Goal: Task Accomplishment & Management: Complete application form

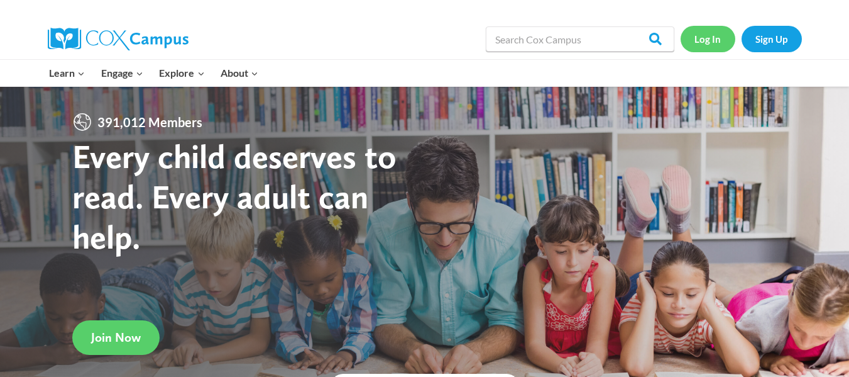
click at [717, 38] on link "Log In" at bounding box center [708, 39] width 55 height 26
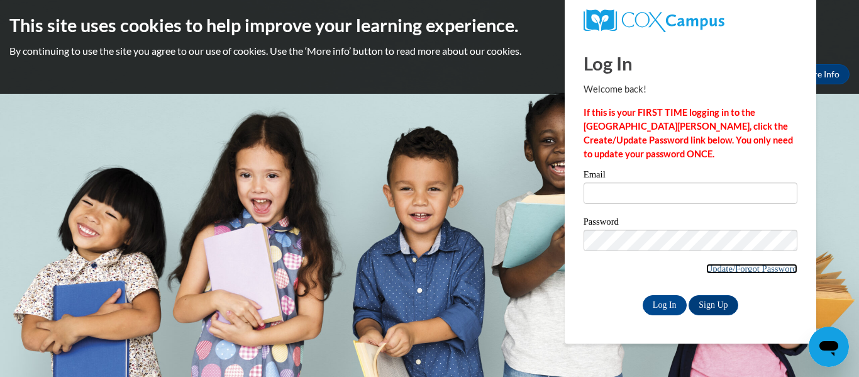
click at [746, 268] on link "Update/Forgot Password" at bounding box center [751, 268] width 91 height 10
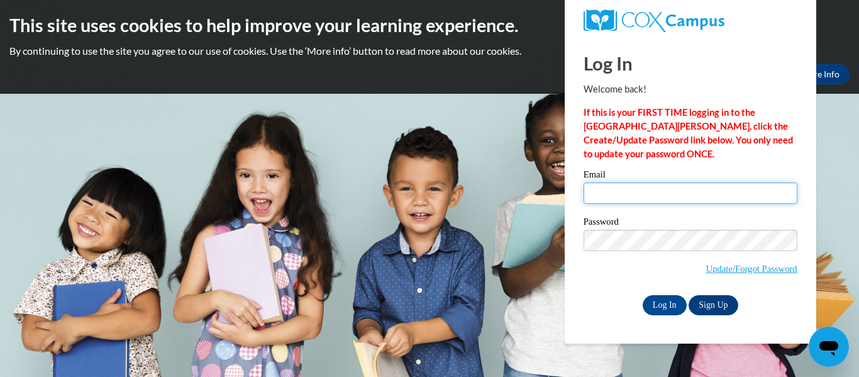
click at [614, 197] on input "Email" at bounding box center [690, 192] width 214 height 21
type input "[EMAIL_ADDRESS][DOMAIN_NAME]"
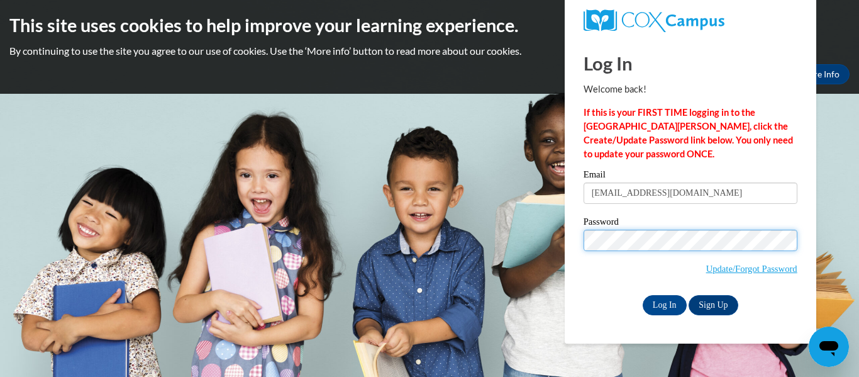
click at [642, 295] on input "Log In" at bounding box center [664, 305] width 44 height 20
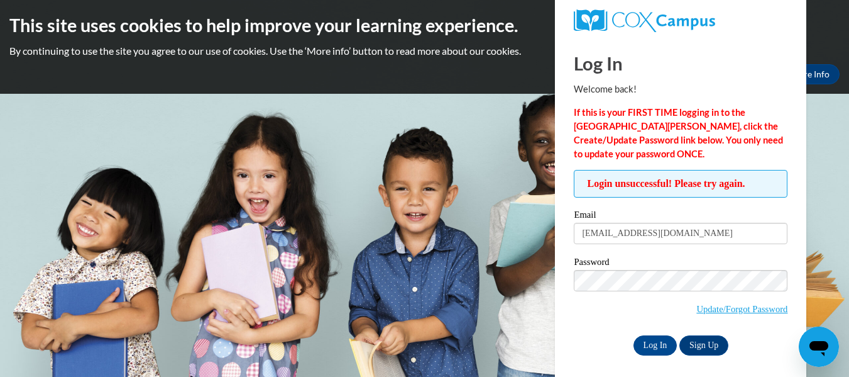
click at [725, 314] on span "Update/Forgot Password" at bounding box center [741, 309] width 91 height 14
click at [727, 310] on link "Update/Forgot Password" at bounding box center [741, 309] width 91 height 10
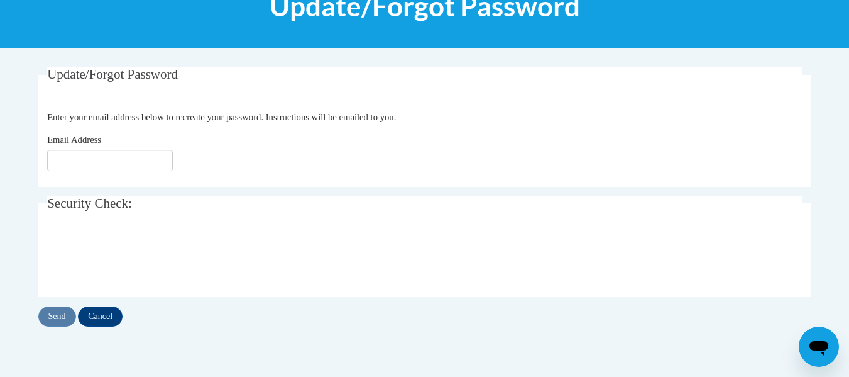
scroll to position [189, 0]
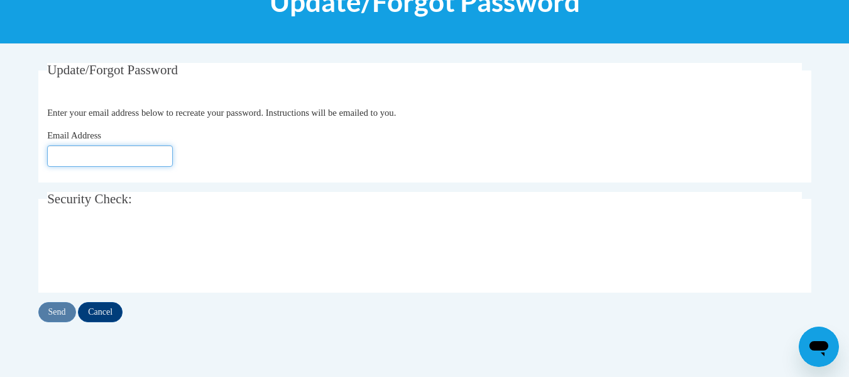
click at [124, 150] on input "Email Address" at bounding box center [110, 155] width 126 height 21
type input "DTift3137@stu.southernregional.edu"
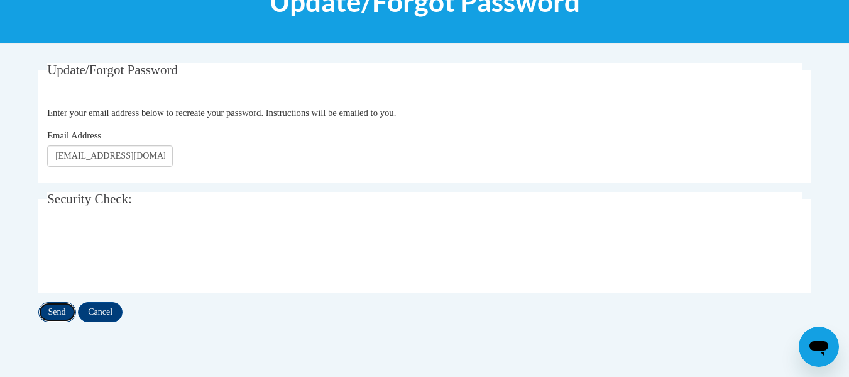
click at [51, 313] on input "Send" at bounding box center [57, 312] width 38 height 20
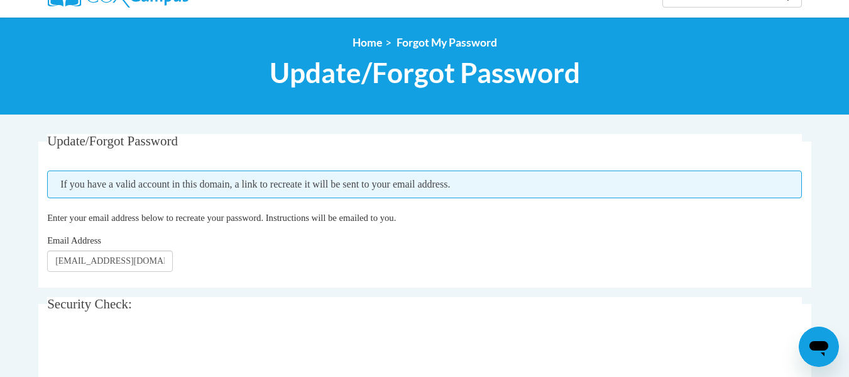
scroll to position [121, 0]
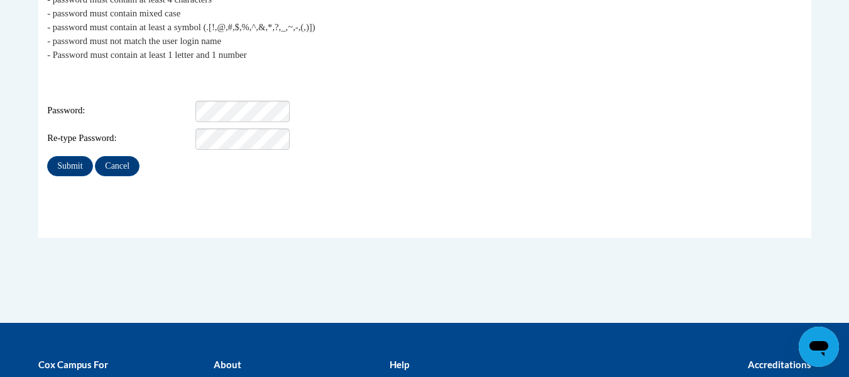
scroll to position [293, 0]
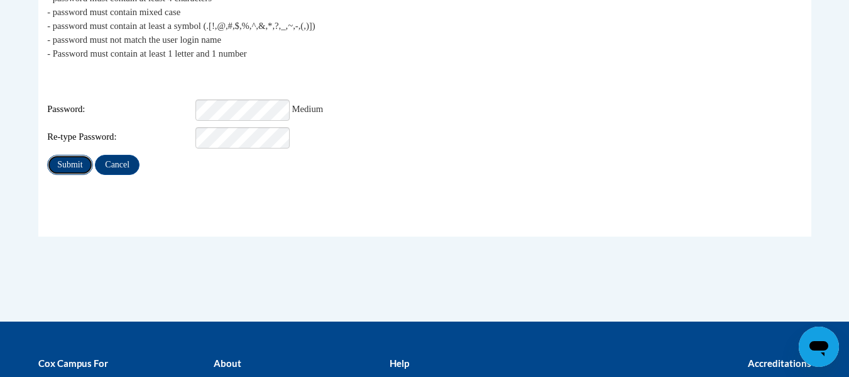
click at [72, 155] on input "Submit" at bounding box center [69, 165] width 45 height 20
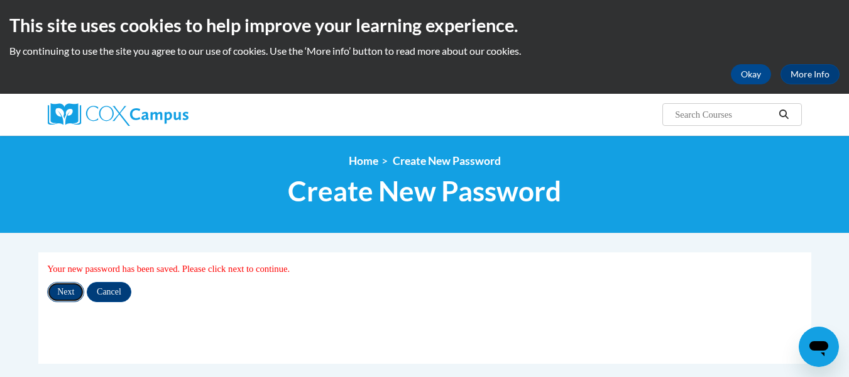
click at [72, 299] on input "Next" at bounding box center [65, 292] width 37 height 20
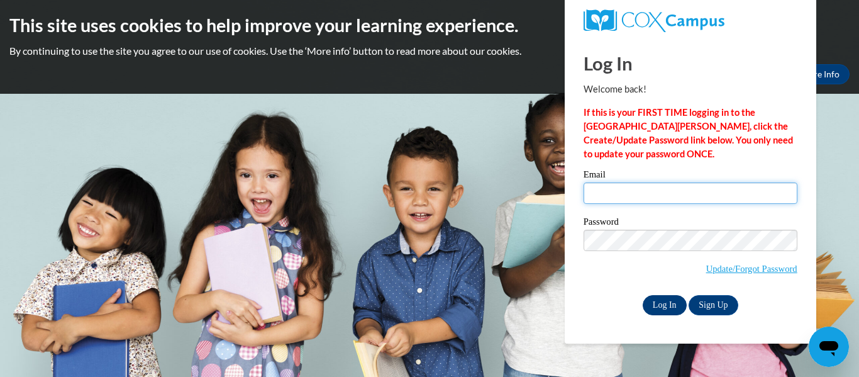
type input "dtift3137@stu.southernregional.edu"
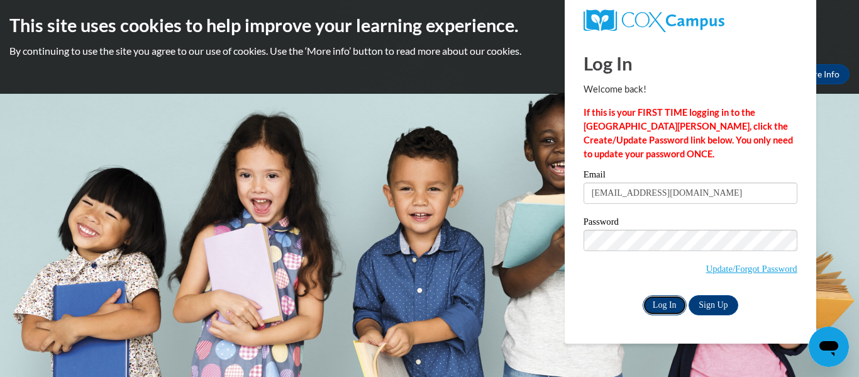
click at [661, 297] on input "Log In" at bounding box center [664, 305] width 44 height 20
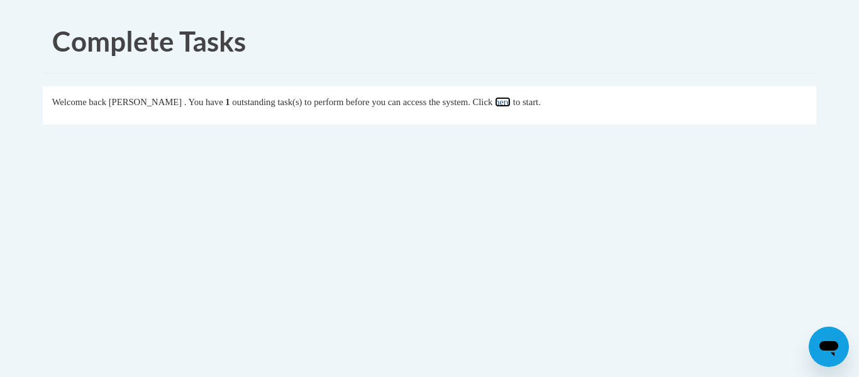
click at [510, 102] on link "here" at bounding box center [503, 102] width 16 height 10
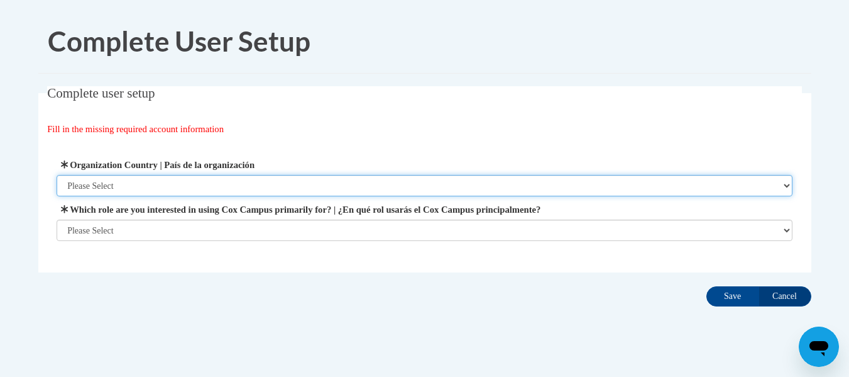
click at [514, 192] on select "Please Select United States | Estados Unidos Outside of the United States | Fue…" at bounding box center [425, 185] width 736 height 21
select select "ad49bcad-a171-4b2e-b99c-48b446064914"
click at [57, 175] on select "Please Select United States | Estados Unidos Outside of the United States | Fue…" at bounding box center [425, 185] width 736 height 21
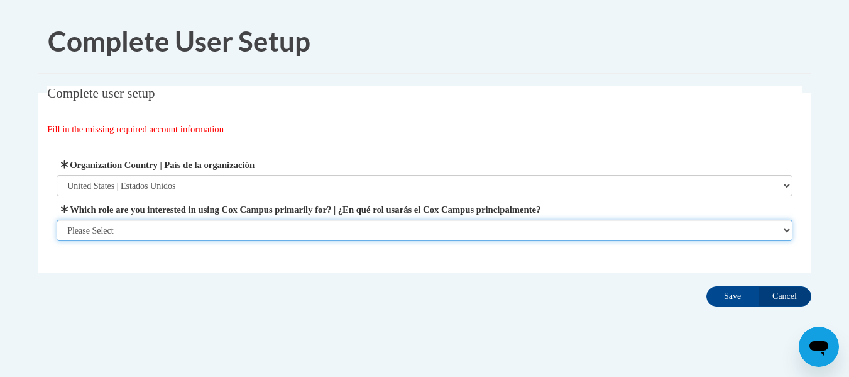
click at [270, 225] on select "Please Select College/University | Colegio/Universidad Community/Nonprofit Part…" at bounding box center [425, 229] width 736 height 21
select select "5a18ea06-2b54-4451-96f2-d152daf9eac5"
click at [57, 241] on select "Please Select College/University | Colegio/Universidad Community/Nonprofit Part…" at bounding box center [425, 229] width 736 height 21
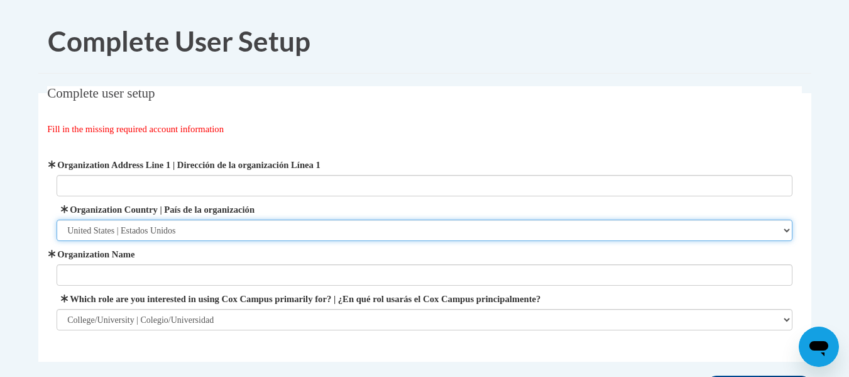
click at [326, 233] on select "Please Select United States | Estados Unidos Outside of the United States | Fue…" at bounding box center [425, 229] width 736 height 21
click at [57, 219] on select "Please Select United States | Estados Unidos Outside of the United States | Fue…" at bounding box center [425, 229] width 736 height 21
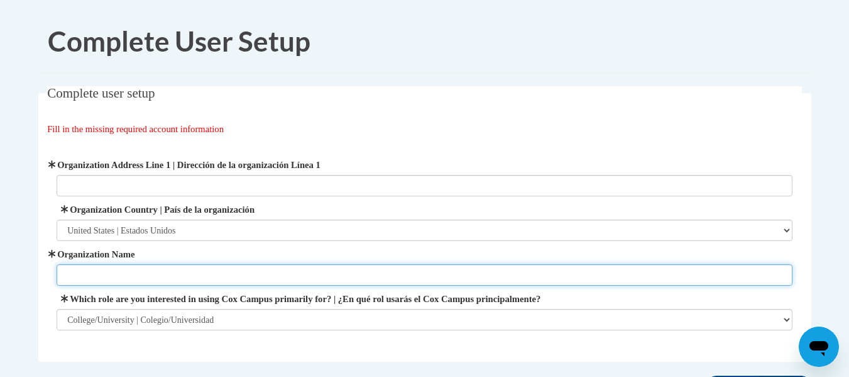
click at [309, 281] on input "Organization Name" at bounding box center [425, 274] width 736 height 21
drag, startPoint x: 152, startPoint y: 273, endPoint x: 141, endPoint y: 276, distance: 11.6
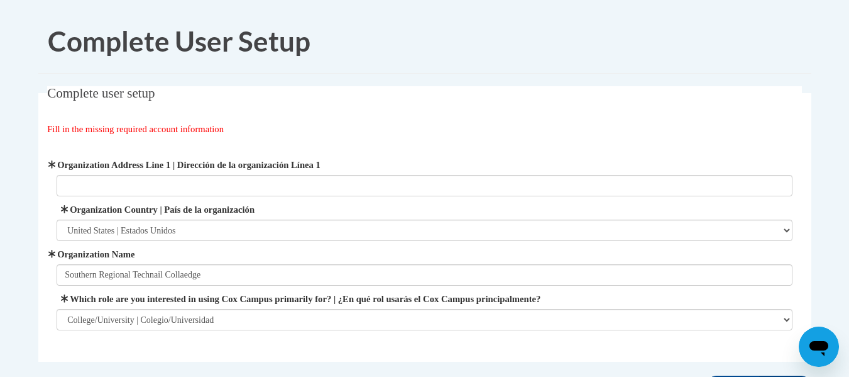
drag, startPoint x: 141, startPoint y: 276, endPoint x: 187, endPoint y: 286, distance: 47.0
click at [187, 286] on div "Organization Address Line 1 | Dirección de la organización Línea 1 Organization…" at bounding box center [425, 244] width 736 height 172
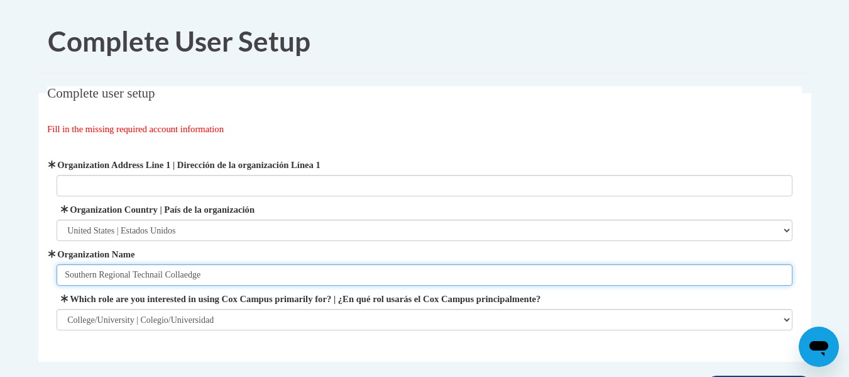
click at [166, 275] on input "Southern Regional Technail Collaedge" at bounding box center [425, 274] width 736 height 21
click at [166, 275] on input "Southern Regional Technical Collaedge" at bounding box center [425, 274] width 736 height 21
click at [193, 282] on input "Southern Regional Technical Collaedge" at bounding box center [425, 274] width 736 height 21
click at [157, 280] on input "Southern Regional Technical College" at bounding box center [425, 274] width 736 height 21
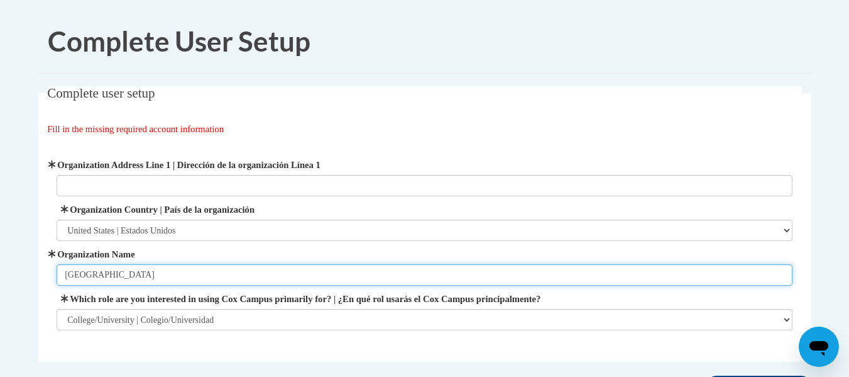
click at [157, 280] on input "Southern Regional Technical College" at bounding box center [425, 274] width 736 height 21
paste input "t"
click at [141, 276] on input "Southern Regional technical College" at bounding box center [425, 274] width 736 height 21
type input "Southern Regional Technical College"
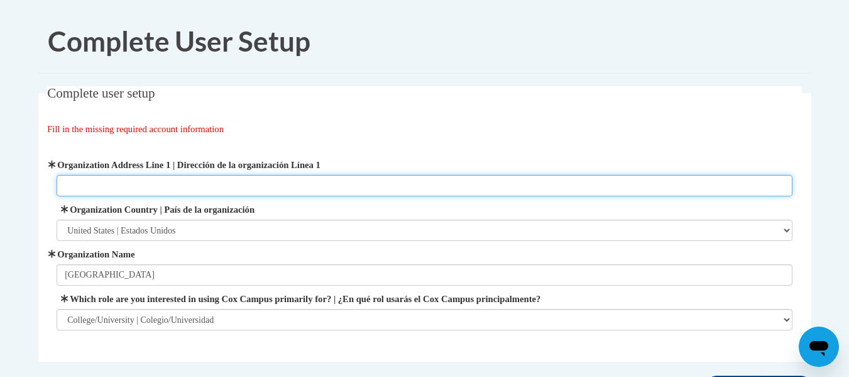
click at [153, 181] on input "Organization Address Line 1 | Dirección de la organización Línea 1" at bounding box center [425, 185] width 736 height 21
paste input "15689 U.S. Highway 19 North Thomasville, Georgia 31792"
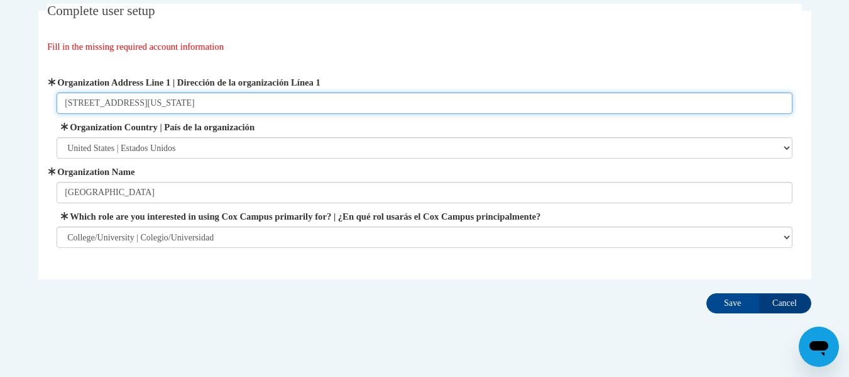
scroll to position [86, 0]
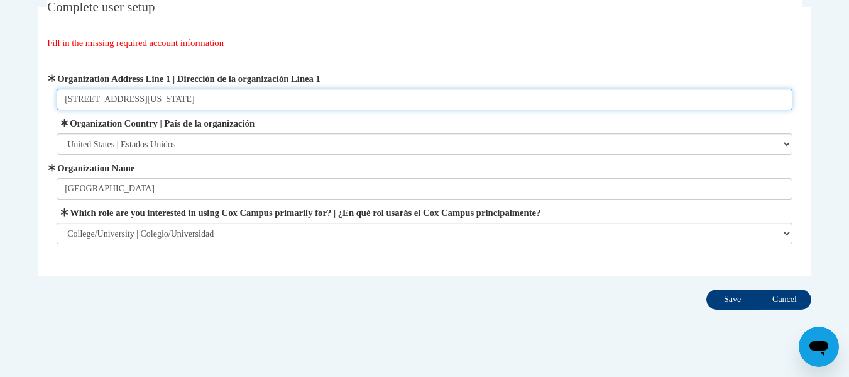
type input "15689 U.S. Highway 19 North Thomasville, Georgia 31792"
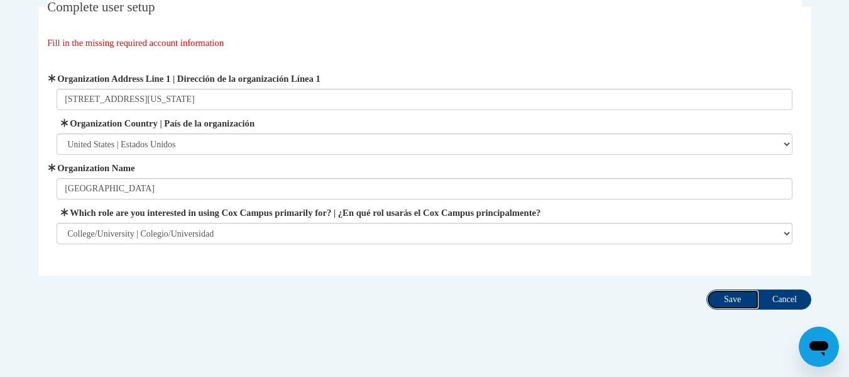
click at [732, 293] on input "Save" at bounding box center [733, 299] width 53 height 20
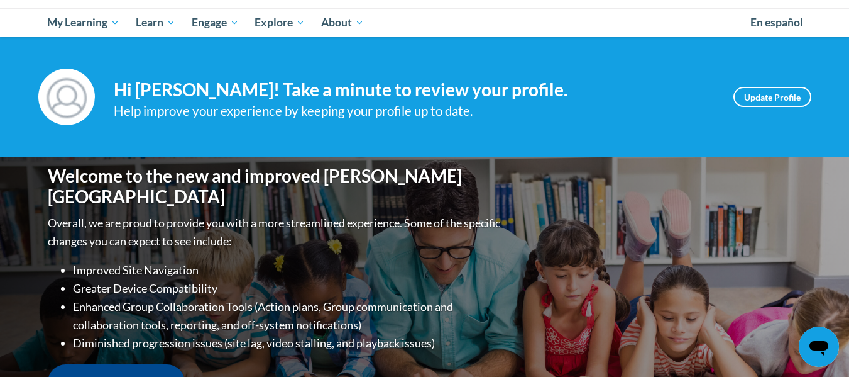
scroll to position [111, 0]
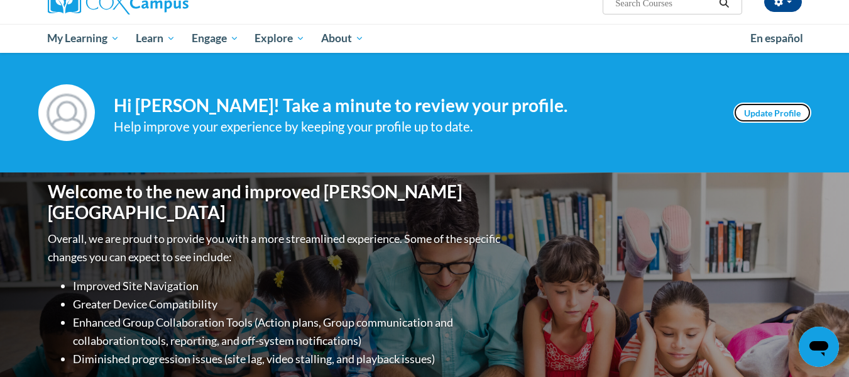
click at [773, 113] on link "Update Profile" at bounding box center [773, 112] width 78 height 20
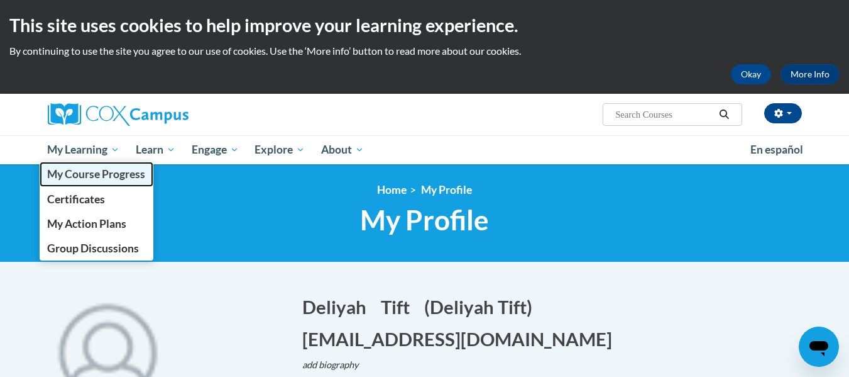
click at [101, 177] on span "My Course Progress" at bounding box center [96, 173] width 98 height 13
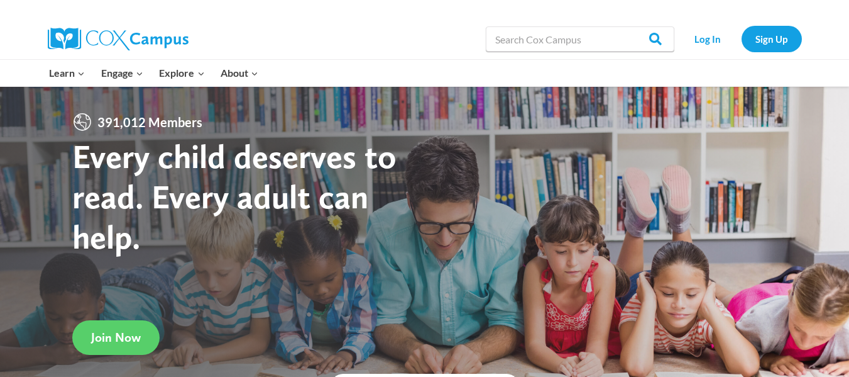
scroll to position [329, 0]
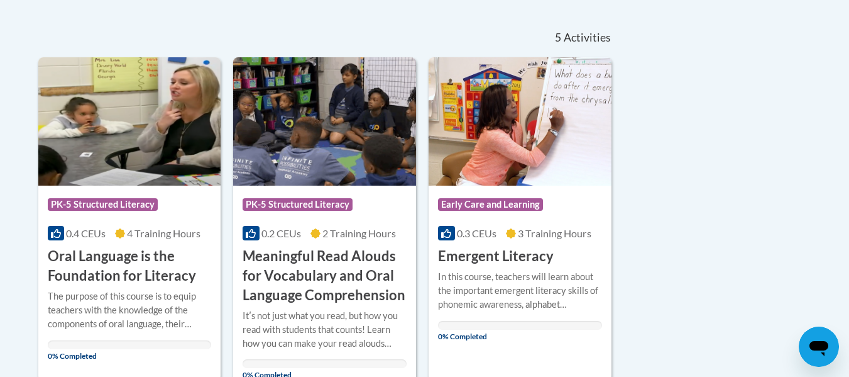
scroll to position [272, 0]
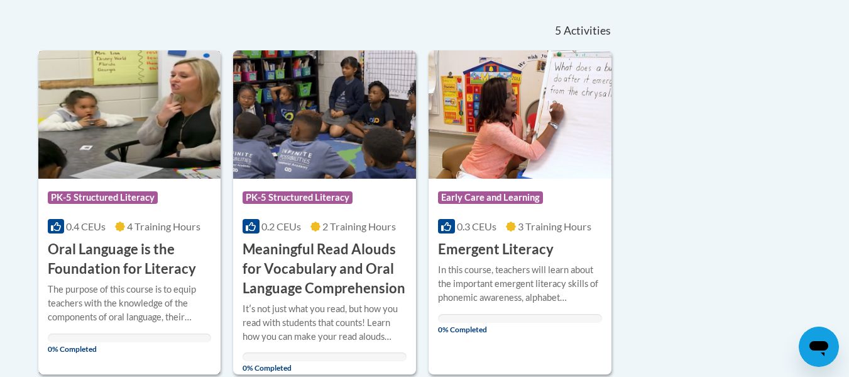
click at [161, 92] on img at bounding box center [129, 114] width 183 height 128
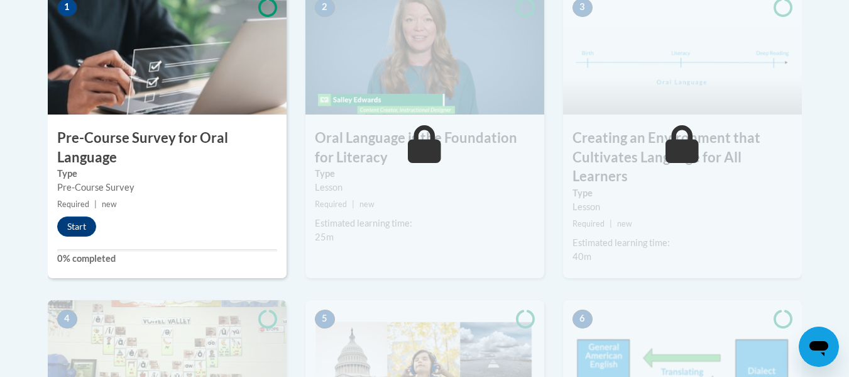
scroll to position [456, 0]
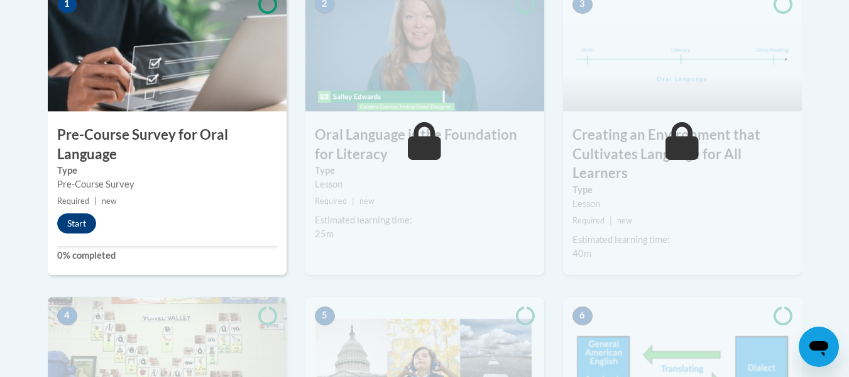
drag, startPoint x: 858, startPoint y: 125, endPoint x: 845, endPoint y: 58, distance: 67.9
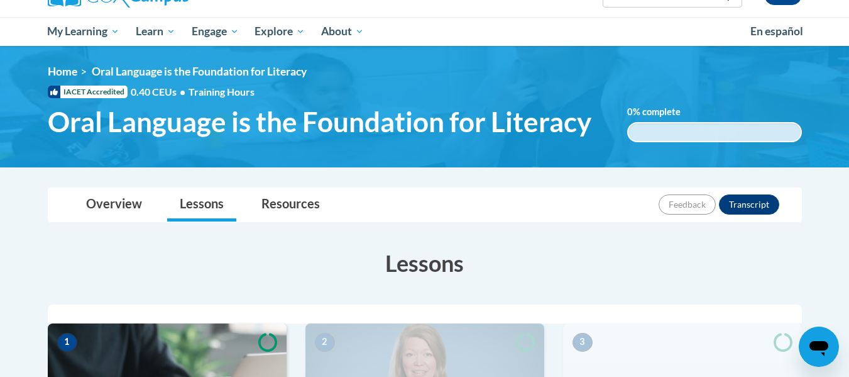
scroll to position [115, 0]
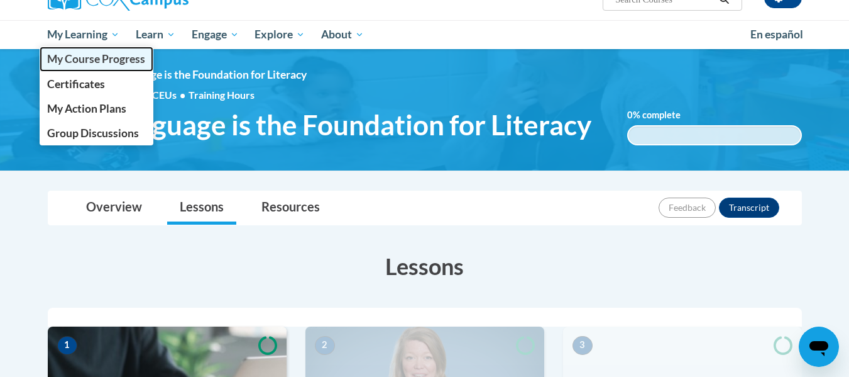
click at [89, 52] on span "My Course Progress" at bounding box center [96, 58] width 98 height 13
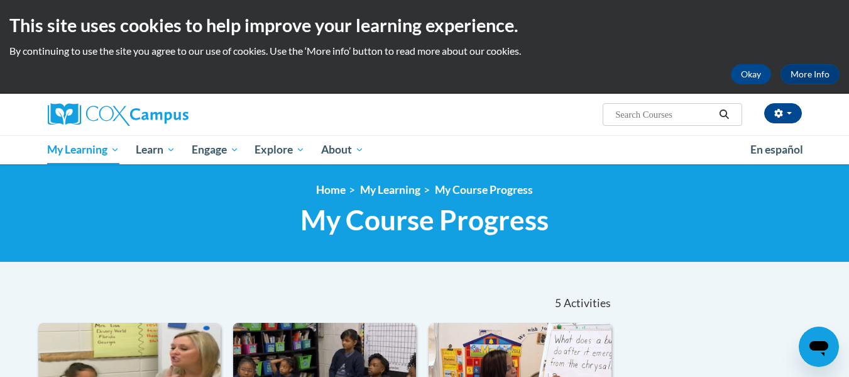
scroll to position [329, 0]
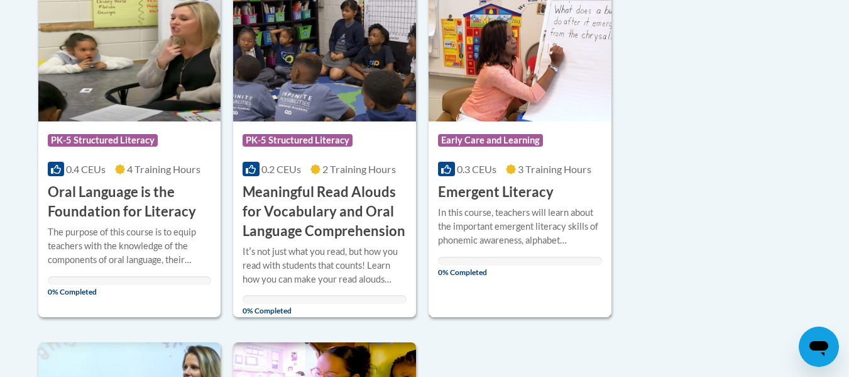
click at [524, 72] on img at bounding box center [520, 57] width 183 height 128
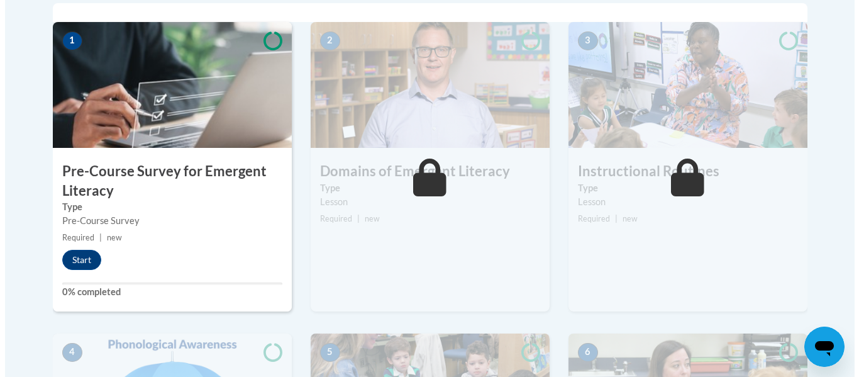
scroll to position [414, 0]
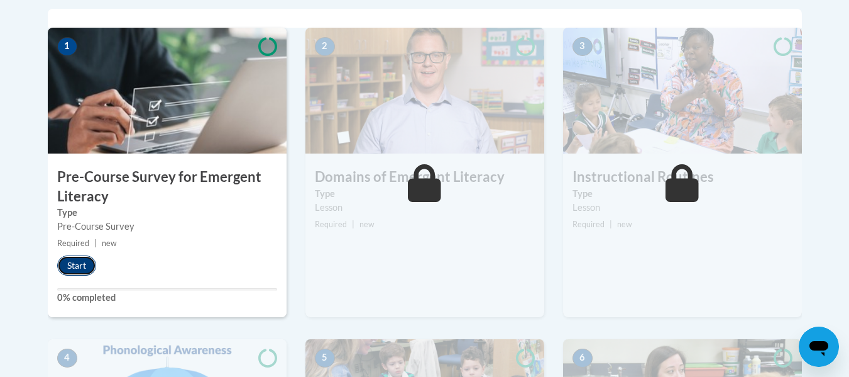
click at [77, 267] on button "Start" at bounding box center [76, 265] width 39 height 20
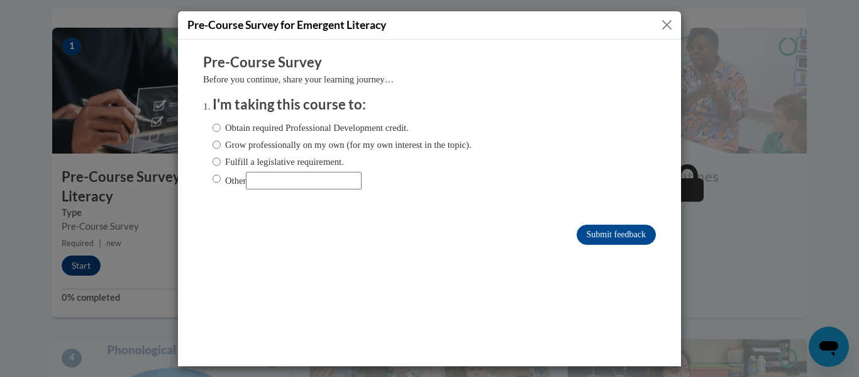
click at [387, 126] on label "Obtain required Professional Development credit." at bounding box center [310, 127] width 196 height 14
click at [221, 126] on input "Obtain required Professional Development credit." at bounding box center [216, 127] width 8 height 14
radio input "true"
click at [619, 228] on input "Submit feedback" at bounding box center [615, 234] width 79 height 20
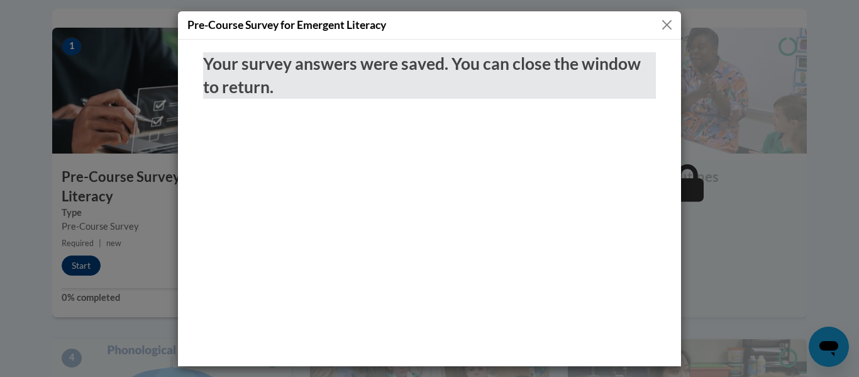
click at [667, 14] on div "Pre-Course Survey for Emergent Literacy" at bounding box center [429, 25] width 503 height 28
click at [666, 20] on button "Close" at bounding box center [667, 25] width 16 height 16
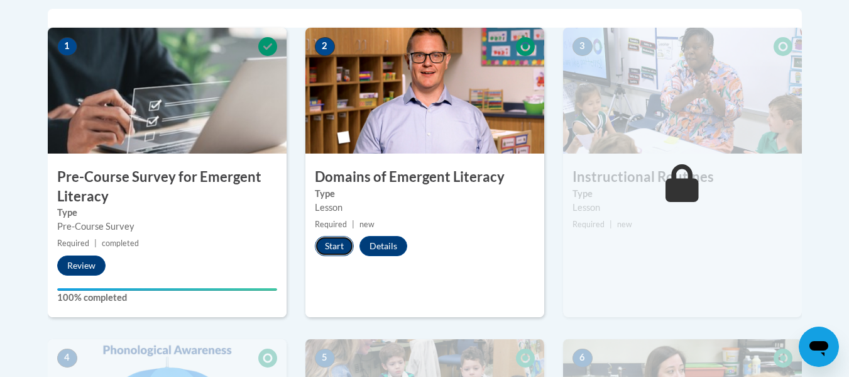
click at [326, 241] on button "Start" at bounding box center [334, 246] width 39 height 20
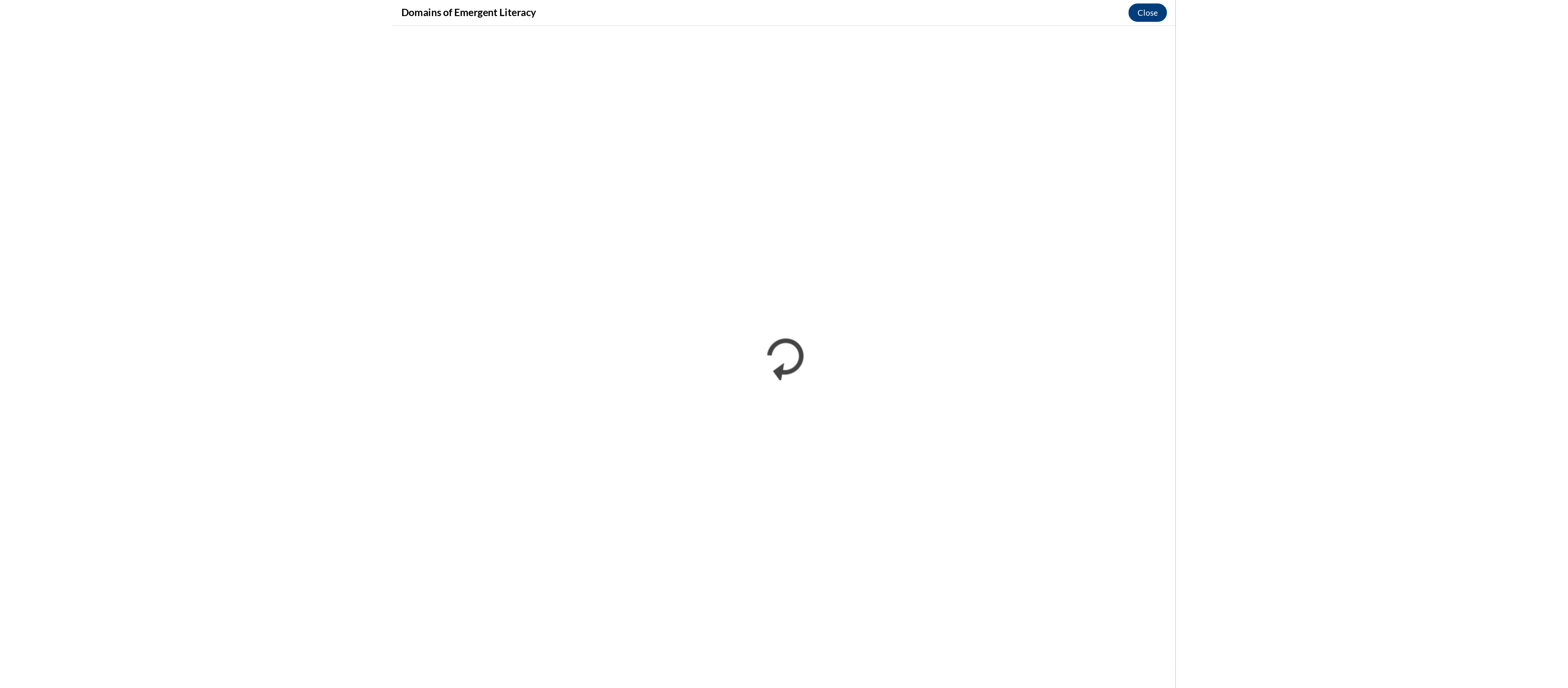
scroll to position [251, 0]
